Goal: Transaction & Acquisition: Purchase product/service

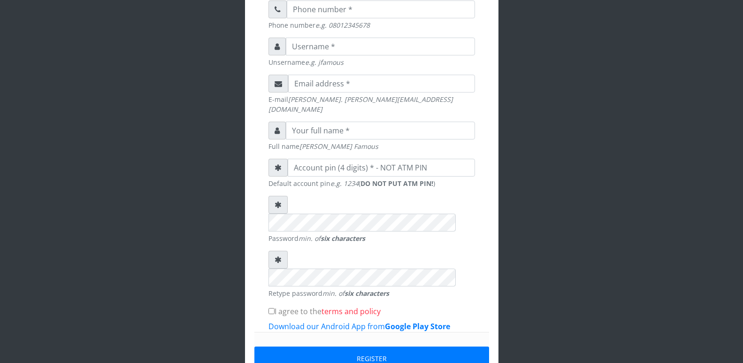
scroll to position [225, 0]
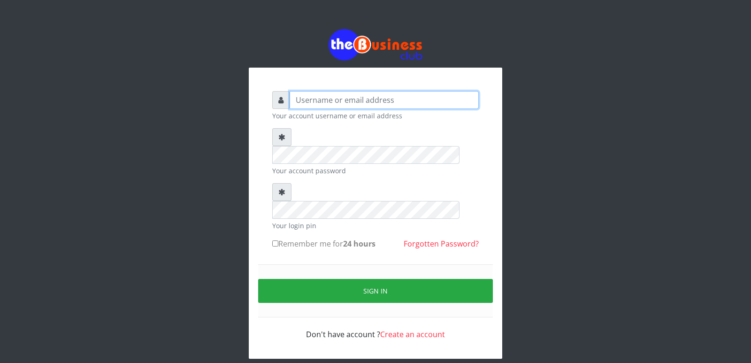
type input "cherpher"
click at [275, 240] on input "Remember me for 24 hours" at bounding box center [275, 243] width 6 height 6
checkbox input "true"
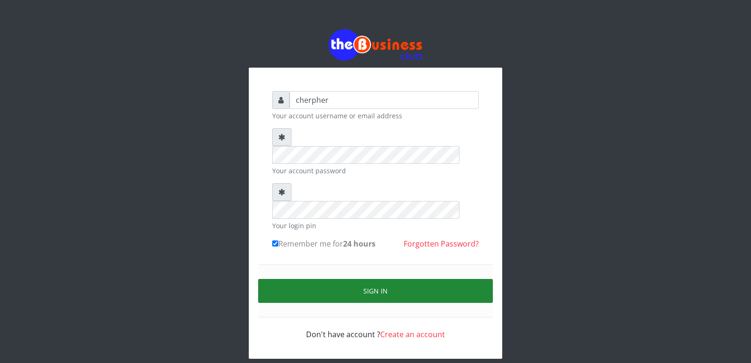
click at [364, 279] on button "Sign in" at bounding box center [375, 291] width 235 height 24
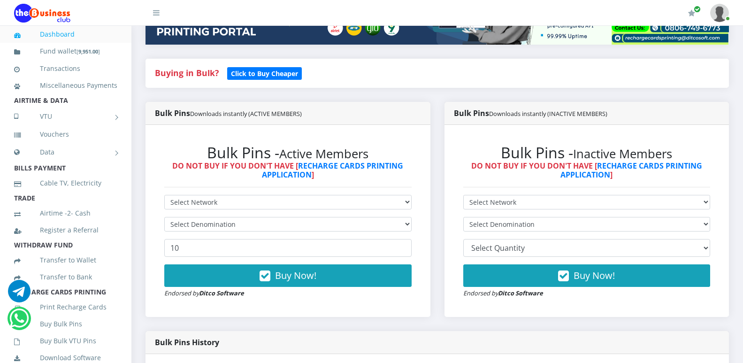
scroll to position [207, 0]
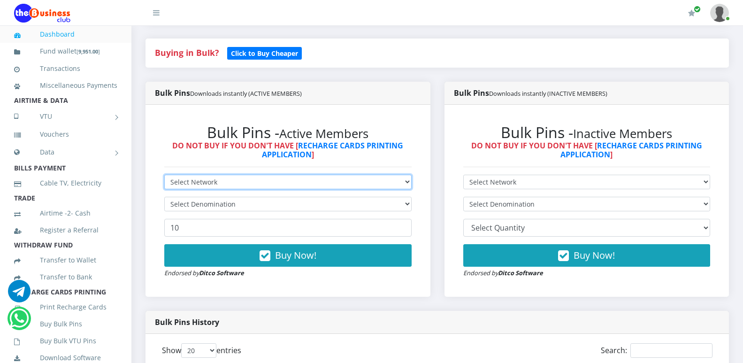
click at [403, 184] on select "Select Network MTN Globacom 9Mobile Airtel" at bounding box center [288, 182] width 248 height 15
select select "MTN"
click at [164, 175] on select "Select Network MTN Globacom 9Mobile Airtel" at bounding box center [288, 182] width 248 height 15
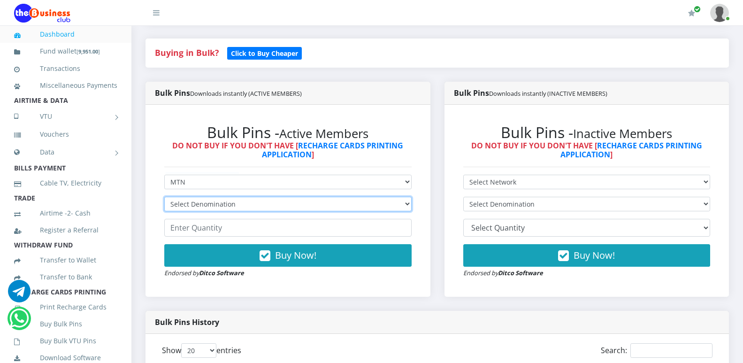
click at [400, 205] on select "Select Denomination MTN NGN100 - ₦96.94 MTN NGN200 - ₦193.88 MTN NGN400 - ₦387.…" at bounding box center [288, 204] width 248 height 15
select select "96.94-100"
click at [164, 197] on select "Select Denomination MTN NGN100 - ₦96.94 MTN NGN200 - ₦193.88 MTN NGN400 - ₦387.…" at bounding box center [288, 204] width 248 height 15
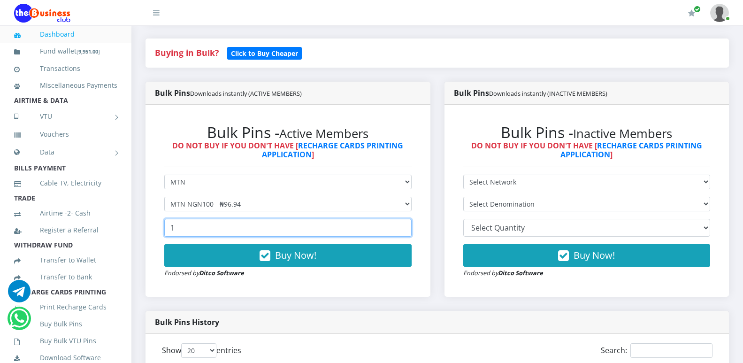
click at [403, 224] on input "1" at bounding box center [288, 228] width 248 height 18
click at [403, 224] on input "2" at bounding box center [288, 228] width 248 height 18
click at [403, 224] on input "3" at bounding box center [288, 228] width 248 height 18
click at [403, 224] on input "4" at bounding box center [288, 228] width 248 height 18
click at [403, 224] on input "5" at bounding box center [288, 228] width 248 height 18
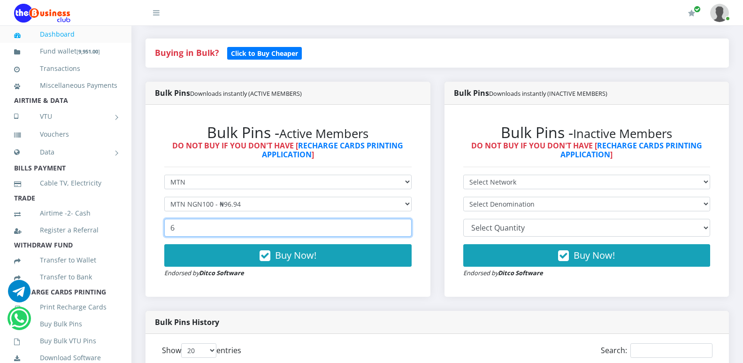
click at [403, 224] on input "6" at bounding box center [288, 228] width 248 height 18
click at [403, 224] on input "7" at bounding box center [288, 228] width 248 height 18
click at [403, 224] on input "8" at bounding box center [288, 228] width 248 height 18
click at [403, 224] on input "9" at bounding box center [288, 228] width 248 height 18
click at [403, 224] on input "11" at bounding box center [288, 228] width 248 height 18
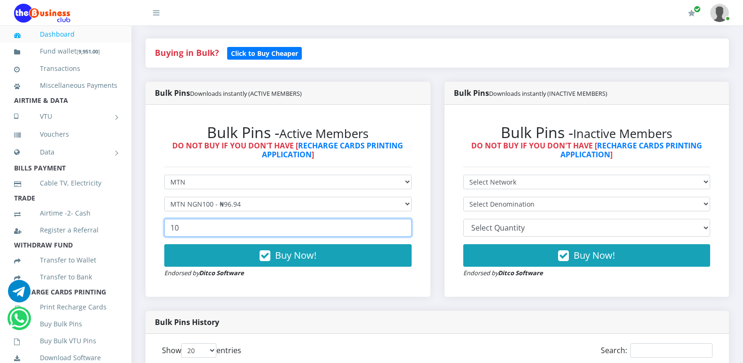
type input "10"
click at [402, 232] on input "10" at bounding box center [288, 228] width 248 height 18
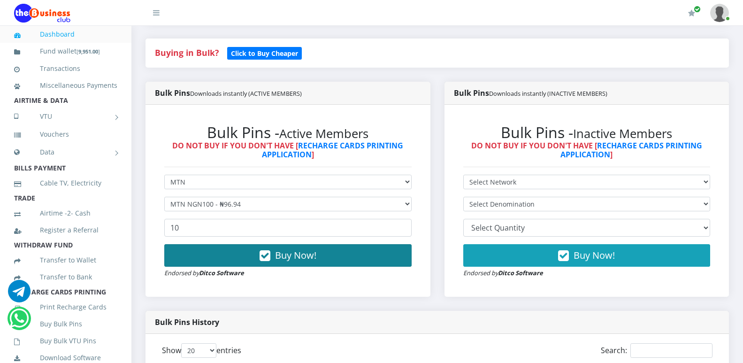
click at [379, 253] on button "Buy Now!" at bounding box center [288, 255] width 248 height 23
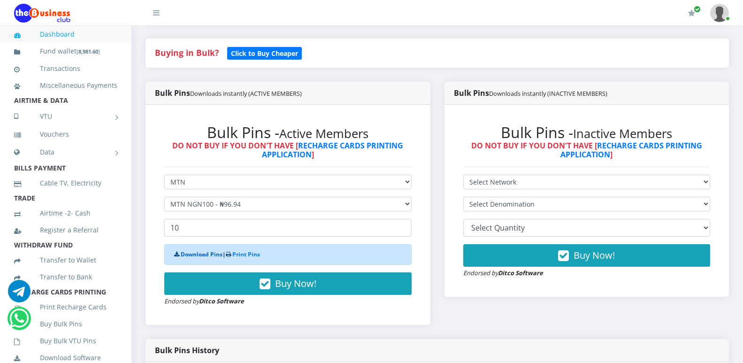
click at [207, 256] on link "Download Pins" at bounding box center [202, 254] width 42 height 8
click at [250, 326] on div "Bulk Pins Downloads instantly (ACTIVE MEMBERS) Bulk Pins - Active Members DO NO…" at bounding box center [288, 211] width 299 height 258
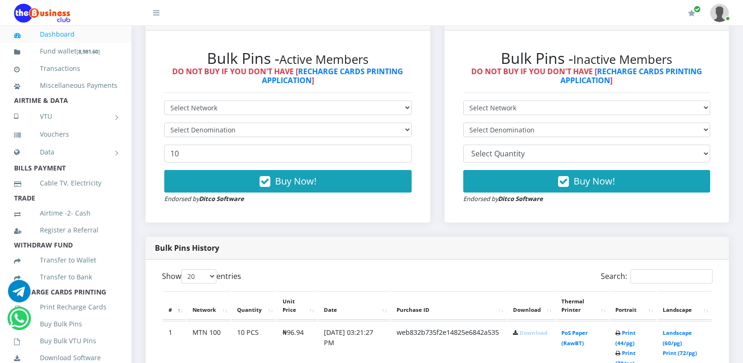
scroll to position [282, 0]
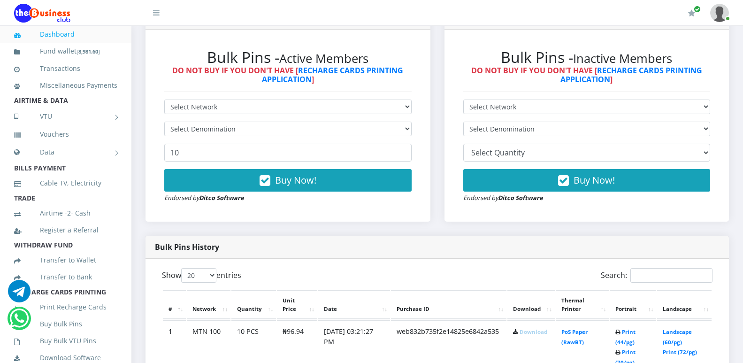
click at [433, 216] on div "Bulk Pins Downloads instantly (ACTIVE MEMBERS) Bulk Pins - Active Members DO NO…" at bounding box center [288, 122] width 299 height 230
click at [530, 332] on link "Download" at bounding box center [534, 331] width 28 height 7
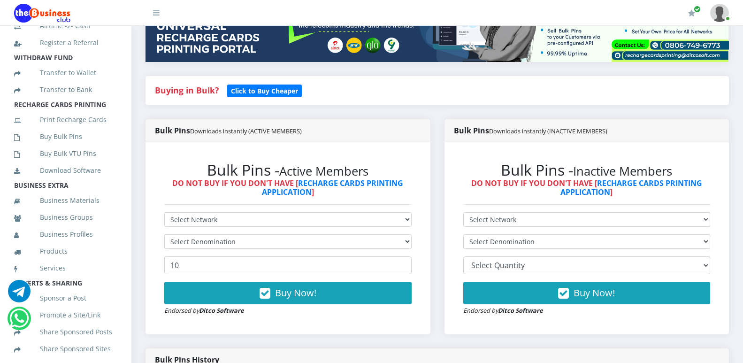
scroll to position [179, 0]
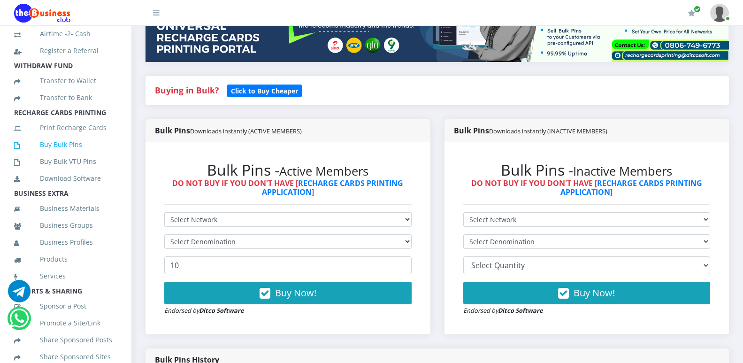
click at [77, 155] on link "Buy Bulk Pins" at bounding box center [65, 145] width 103 height 22
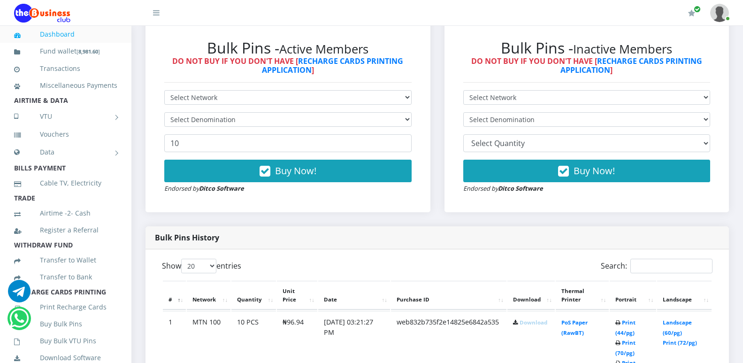
scroll to position [301, 0]
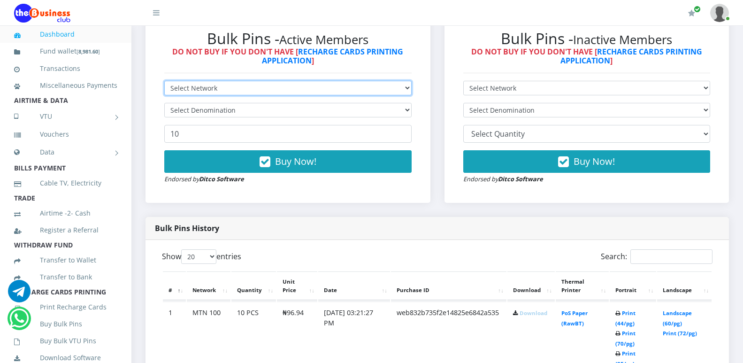
click at [243, 91] on select "Select Network MTN Globacom 9Mobile Airtel" at bounding box center [288, 88] width 248 height 15
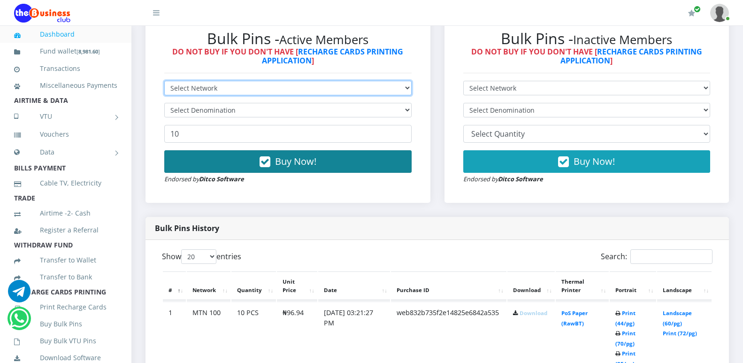
select select "Airtel"
click at [164, 81] on select "Select Network MTN Globacom 9Mobile Airtel" at bounding box center [288, 88] width 248 height 15
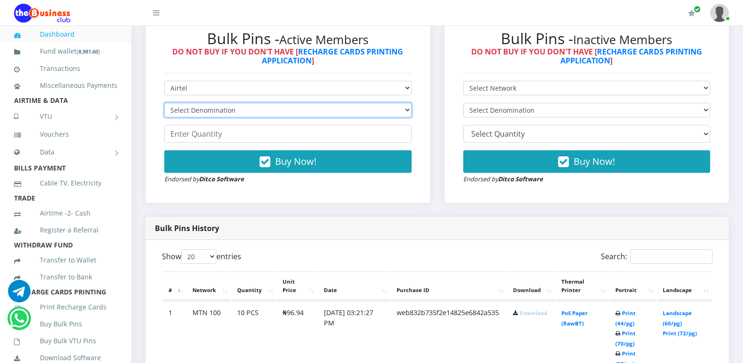
click at [272, 113] on select "Select Denomination Airtel NGN100 - ₦96.36 Airtel NGN200 - ₦192.72 Airtel NGN50…" at bounding box center [288, 110] width 248 height 15
select select "96.36-100"
click at [164, 103] on select "Select Denomination Airtel NGN100 - ₦96.36 Airtel NGN200 - ₦192.72 Airtel NGN50…" at bounding box center [288, 110] width 248 height 15
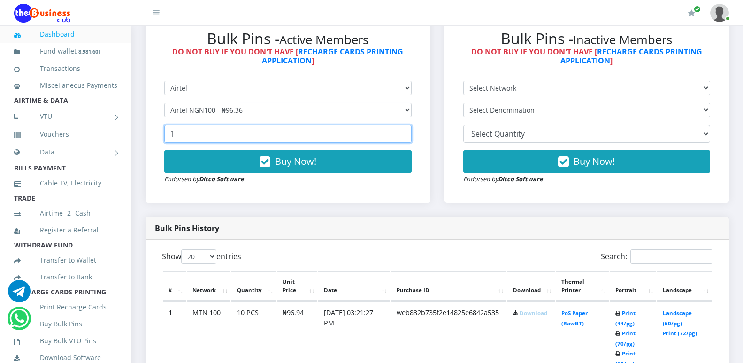
click at [404, 132] on input "2" at bounding box center [288, 134] width 248 height 18
click at [404, 132] on input "3" at bounding box center [288, 134] width 248 height 18
click at [404, 132] on input "4" at bounding box center [288, 134] width 248 height 18
click at [404, 132] on input "5" at bounding box center [288, 134] width 248 height 18
click at [404, 132] on input "6" at bounding box center [288, 134] width 248 height 18
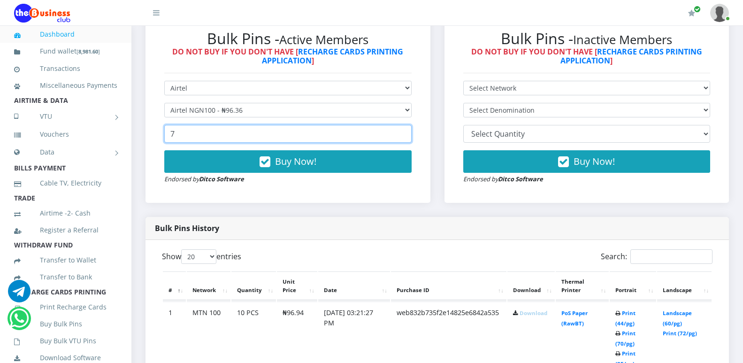
click at [404, 132] on input "7" at bounding box center [288, 134] width 248 height 18
click at [404, 132] on input "8" at bounding box center [288, 134] width 248 height 18
click at [404, 132] on input "9" at bounding box center [288, 134] width 248 height 18
type input "10"
click at [404, 132] on input "10" at bounding box center [288, 134] width 248 height 18
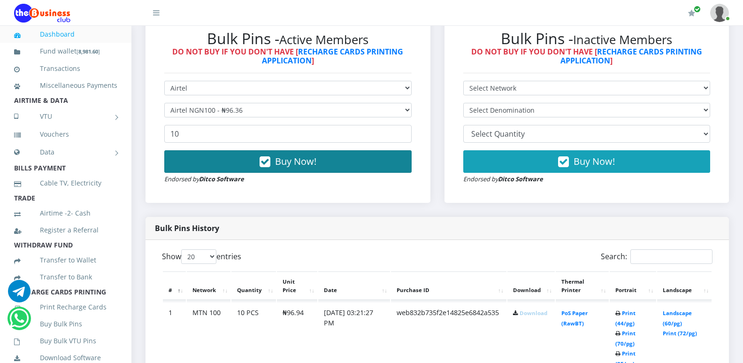
click at [379, 163] on button "Buy Now!" at bounding box center [288, 161] width 248 height 23
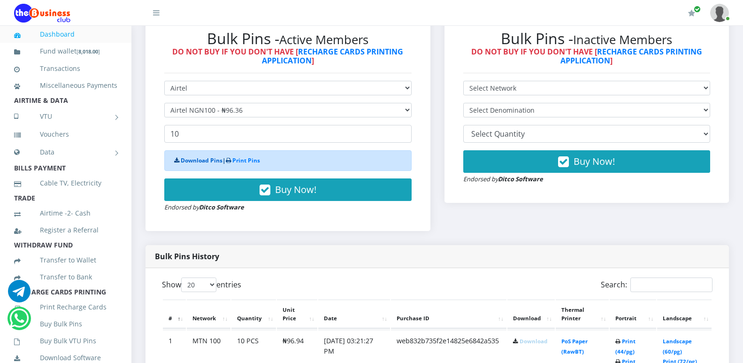
click at [198, 162] on link "Download Pins" at bounding box center [202, 160] width 42 height 8
click at [591, 223] on div "Bulk Pins Downloads instantly (INACTIVE MEMBERS) Bulk Pins - Inactive Members D…" at bounding box center [587, 117] width 299 height 258
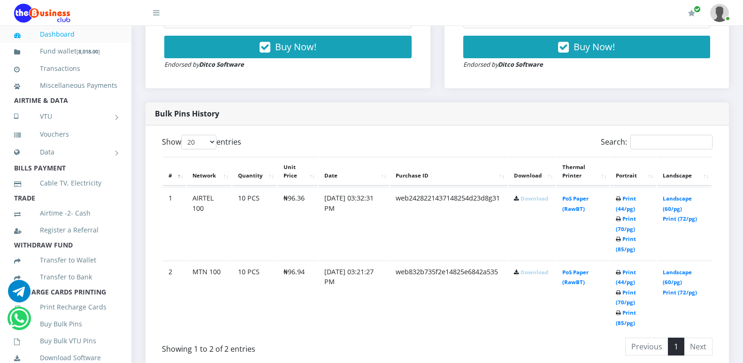
scroll to position [432, 0]
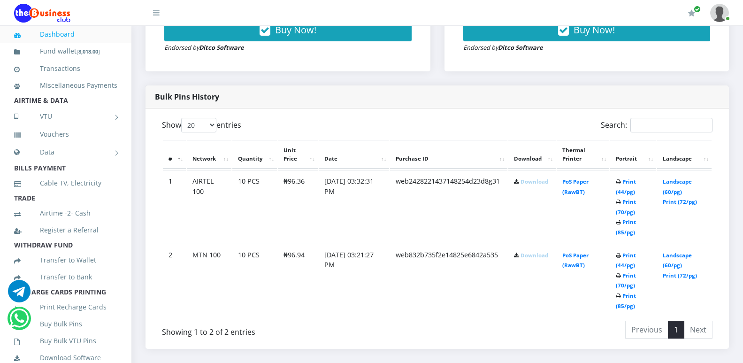
click at [529, 255] on link "Download" at bounding box center [535, 255] width 28 height 7
click at [300, 317] on table "# Network Quantity Unit Price Date Purchase ID Download Thermal Printer Portrai…" at bounding box center [437, 228] width 551 height 178
click at [539, 183] on link "Download" at bounding box center [535, 181] width 28 height 7
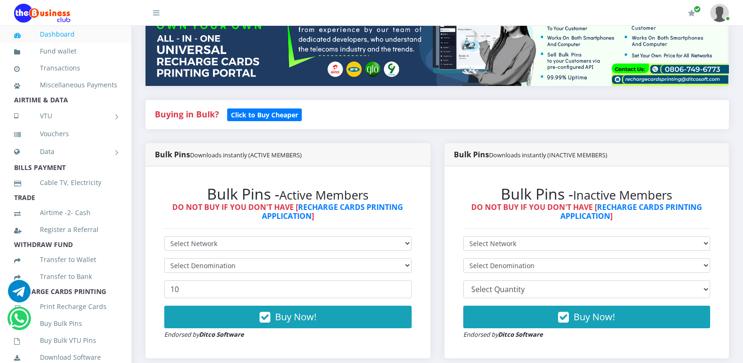
scroll to position [121, 0]
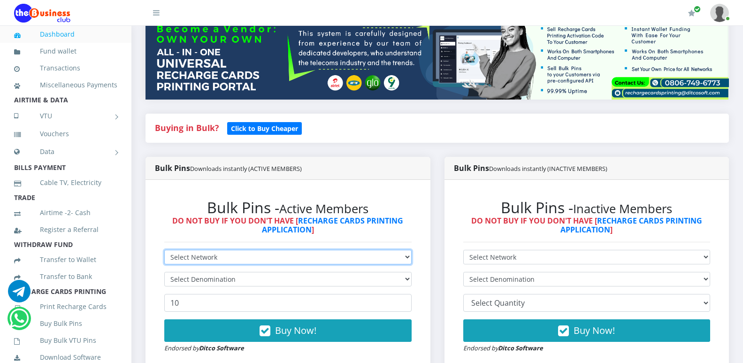
click at [335, 255] on select "Select Network MTN Globacom 9Mobile Airtel" at bounding box center [288, 257] width 248 height 15
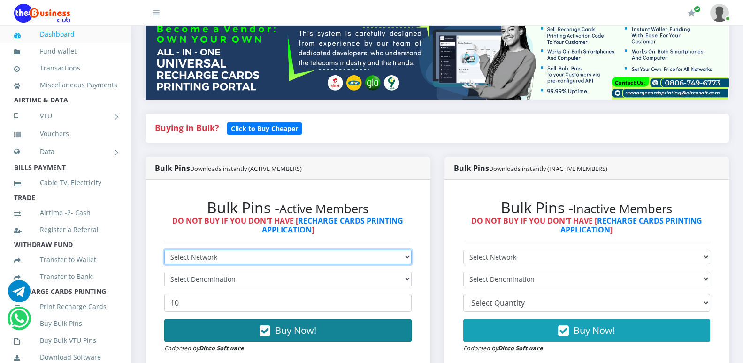
select select "MTN"
click at [164, 250] on select "Select Network MTN Globacom 9Mobile Airtel" at bounding box center [288, 257] width 248 height 15
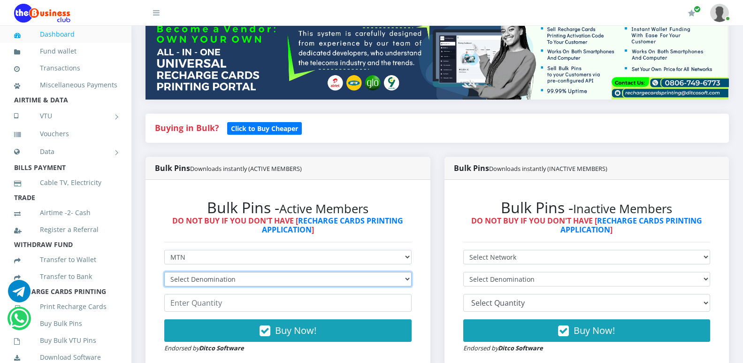
click at [304, 278] on select "Select Denomination MTN NGN100 - ₦96.99 MTN NGN200 - ₦193.98 MTN NGN400 - ₦387.…" at bounding box center [288, 279] width 248 height 15
select select "193.98-200"
click at [164, 272] on select "Select Denomination MTN NGN100 - ₦96.99 MTN NGN200 - ₦193.98 MTN NGN400 - ₦387.…" at bounding box center [288, 279] width 248 height 15
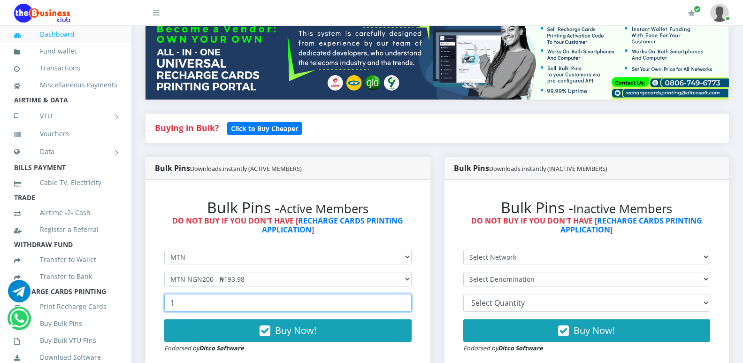
click at [402, 302] on input "1" at bounding box center [288, 303] width 248 height 18
click at [402, 302] on input "2" at bounding box center [288, 303] width 248 height 18
click at [402, 302] on input "3" at bounding box center [288, 303] width 248 height 18
click at [402, 302] on input "4" at bounding box center [288, 303] width 248 height 18
click at [402, 302] on input "5" at bounding box center [288, 303] width 248 height 18
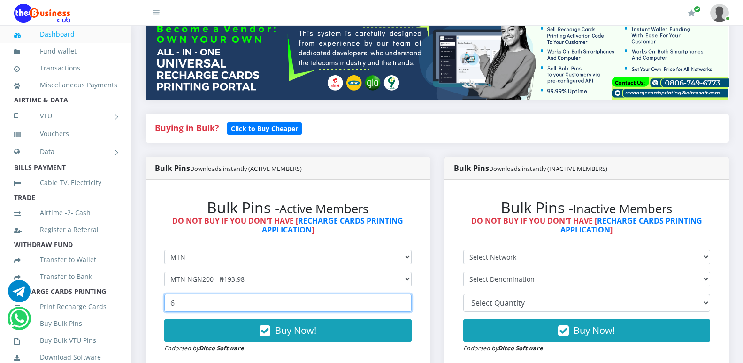
click at [402, 302] on input "6" at bounding box center [288, 303] width 248 height 18
click at [402, 302] on input "7" at bounding box center [288, 303] width 248 height 18
click at [402, 302] on input "8" at bounding box center [288, 303] width 248 height 18
click at [402, 302] on input "9" at bounding box center [288, 303] width 248 height 18
type input "10"
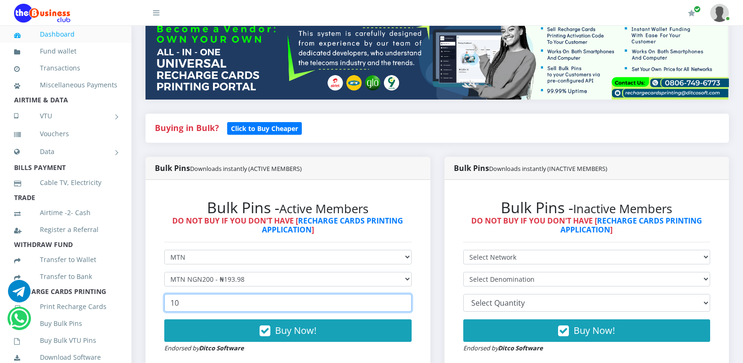
click at [402, 302] on input "10" at bounding box center [288, 303] width 248 height 18
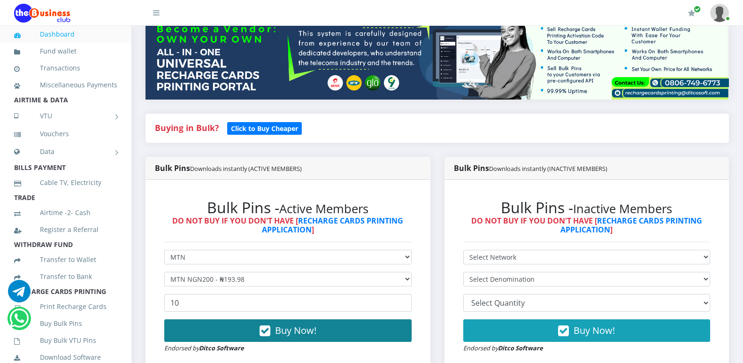
click at [362, 327] on button "Buy Now!" at bounding box center [288, 330] width 248 height 23
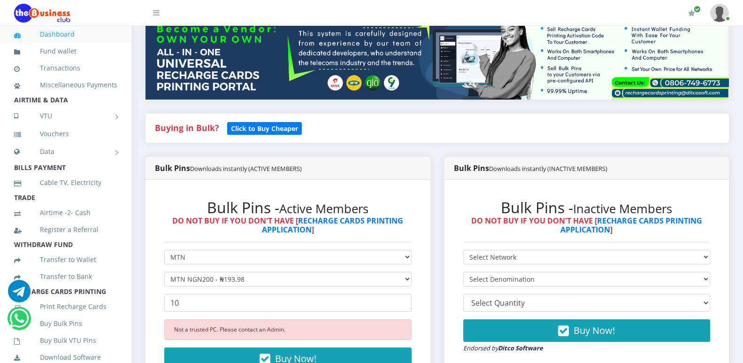
click at [342, 324] on div "Not a trusted PC. Please contact an Admin." at bounding box center [288, 329] width 248 height 21
click at [238, 335] on div "Not a trusted PC. Please contact an Admin." at bounding box center [288, 329] width 248 height 21
